Goal: Information Seeking & Learning: Learn about a topic

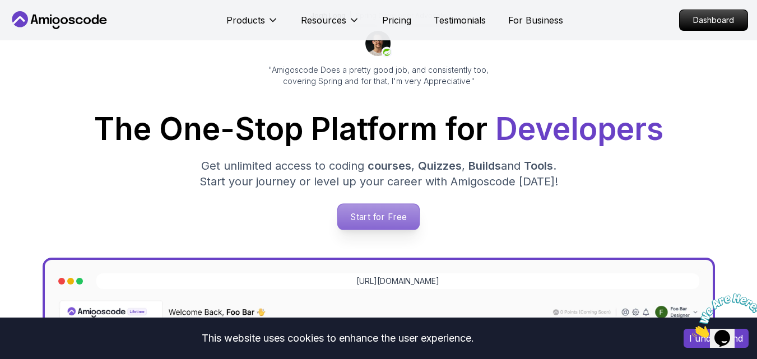
click at [402, 226] on p "Start for Free" at bounding box center [378, 217] width 81 height 26
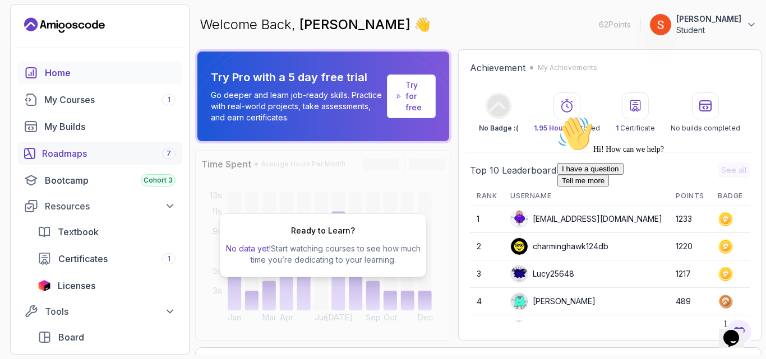
click at [81, 155] on div "Roadmaps 7" at bounding box center [108, 153] width 133 height 13
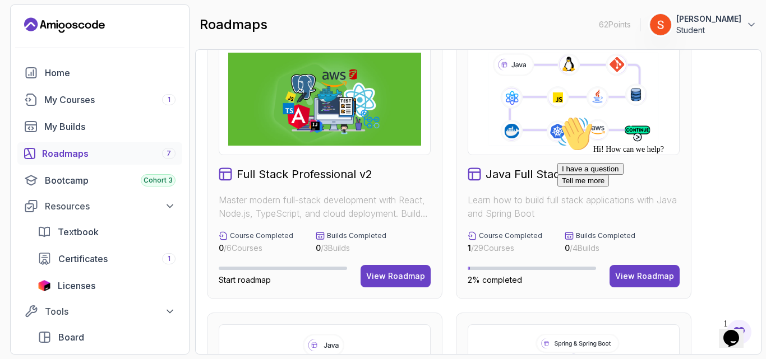
scroll to position [28, 0]
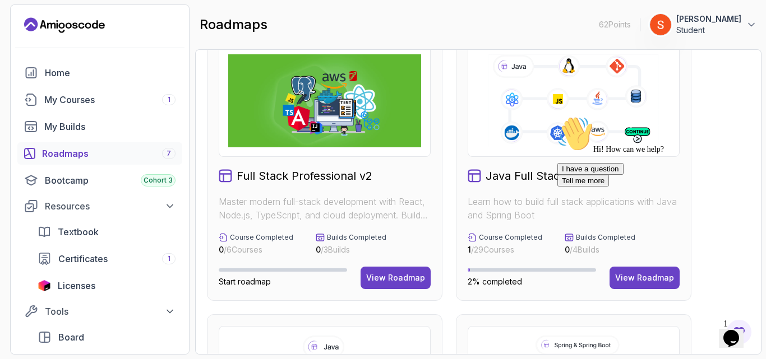
click at [349, 134] on img at bounding box center [324, 100] width 193 height 93
click at [377, 275] on div "View Roadmap" at bounding box center [395, 277] width 59 height 11
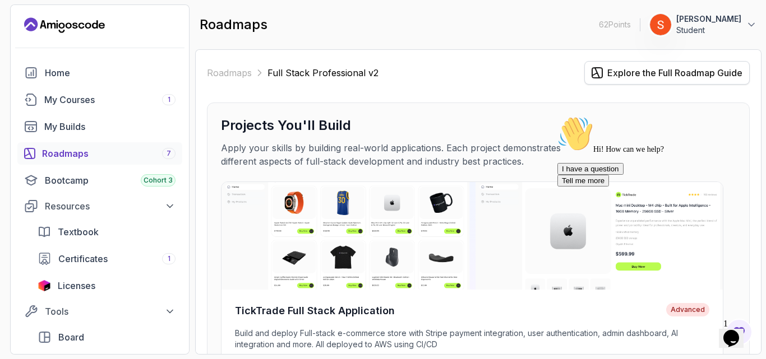
click at [591, 70] on icon at bounding box center [596, 72] width 11 height 11
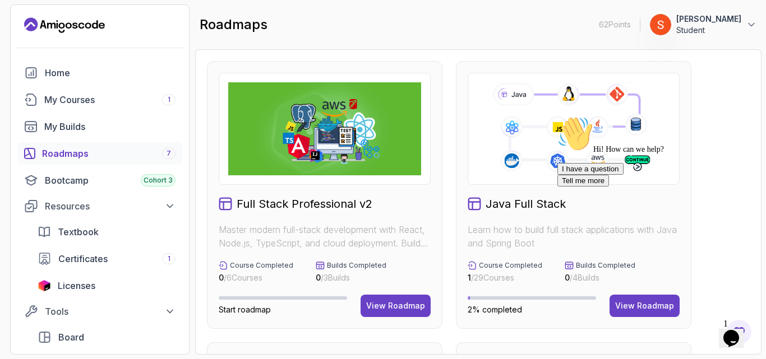
scroll to position [44, 0]
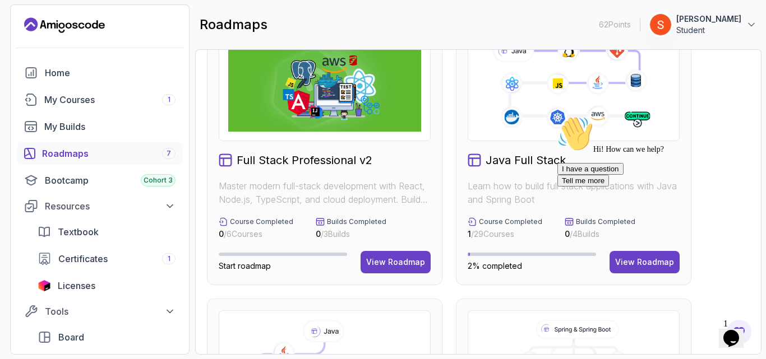
click at [623, 187] on div "I have a question Tell me more" at bounding box center [658, 175] width 202 height 24
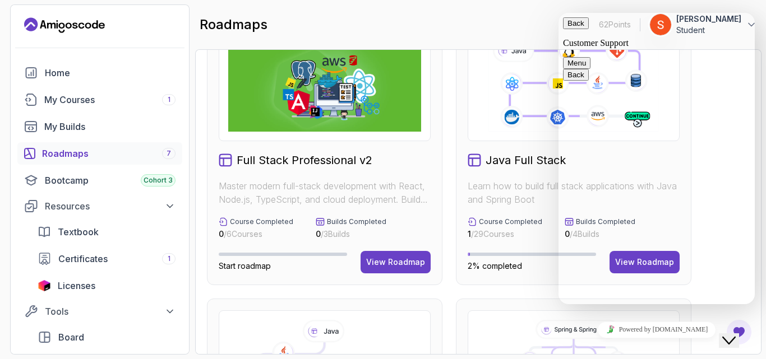
click at [590, 57] on button "Menu" at bounding box center [576, 63] width 27 height 12
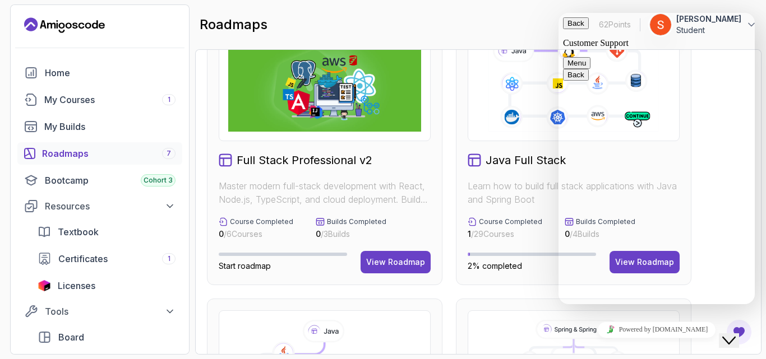
click at [735, 342] on button "Close Chat This icon closes the chat window." at bounding box center [728, 340] width 20 height 15
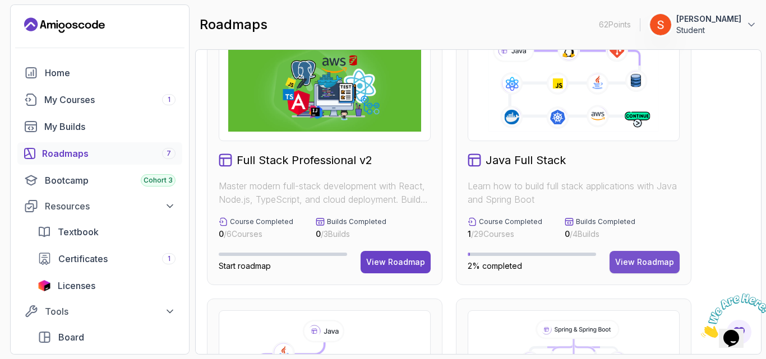
click at [632, 271] on button "View Roadmap" at bounding box center [644, 262] width 70 height 22
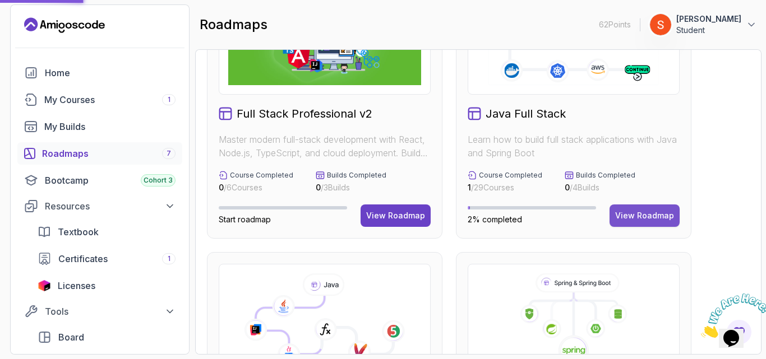
scroll to position [98, 0]
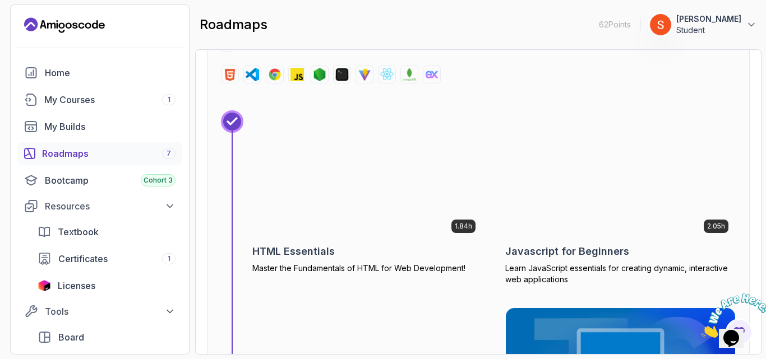
scroll to position [7165, 0]
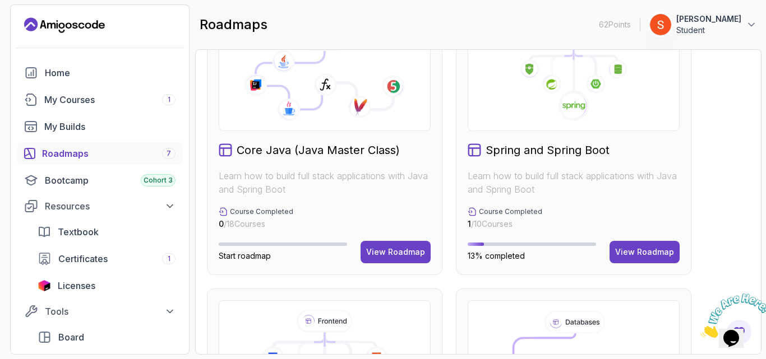
scroll to position [333, 0]
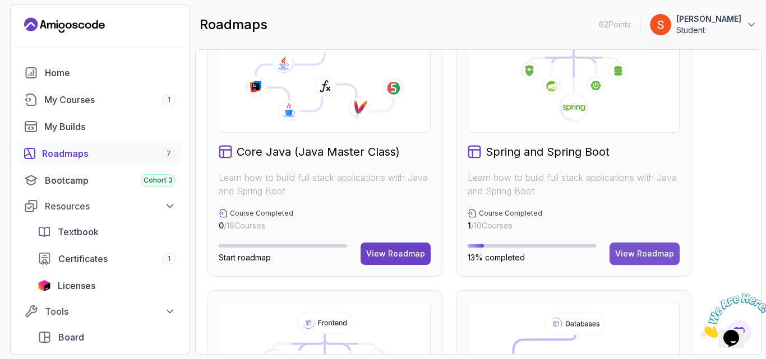
click at [636, 247] on button "View Roadmap" at bounding box center [644, 254] width 70 height 22
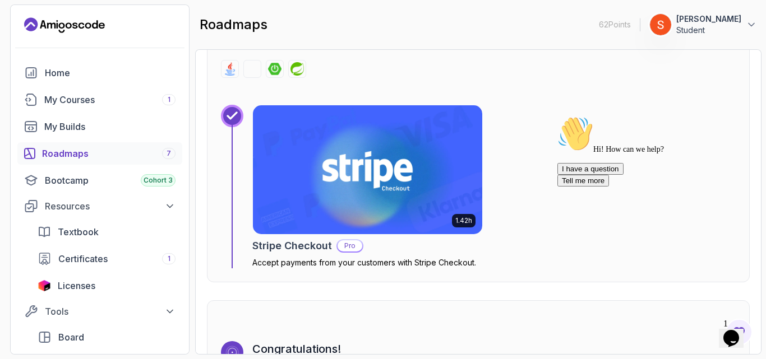
scroll to position [3421, 0]
